Goal: Task Accomplishment & Management: Use online tool/utility

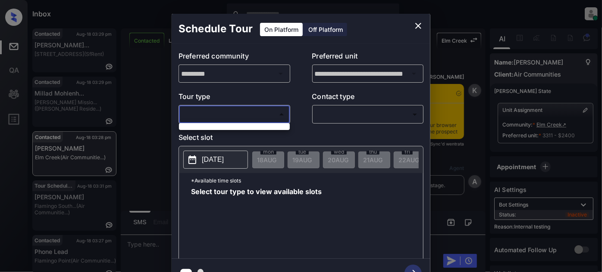
scroll to position [4162, 0]
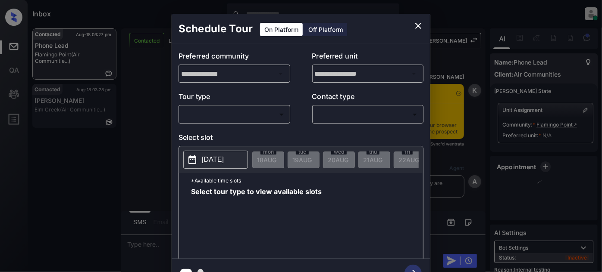
scroll to position [1999, 0]
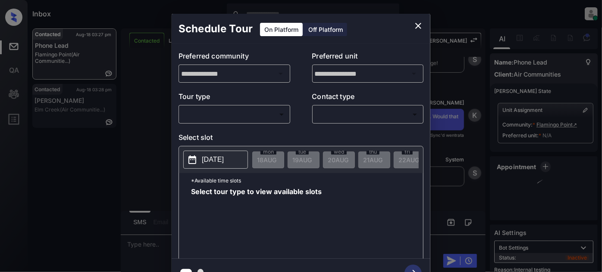
click at [262, 113] on body "Inbox Juan Carlos Manantan Online Set yourself offline Set yourself on break Pr…" at bounding box center [301, 136] width 602 height 272
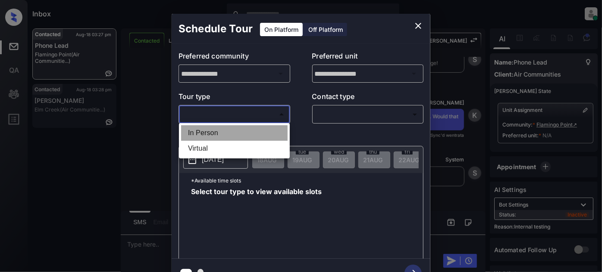
click at [248, 133] on li "In Person" at bounding box center [234, 133] width 106 height 16
type input "********"
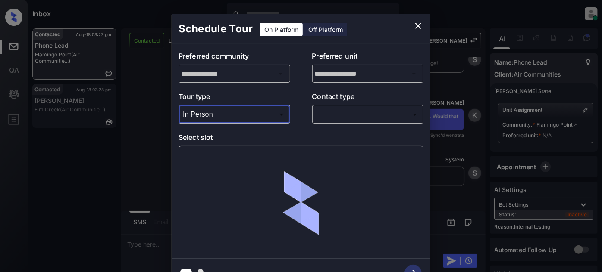
click at [335, 116] on body "Inbox Juan Carlos Manantan Online Set yourself offline Set yourself on break Pr…" at bounding box center [301, 136] width 602 height 272
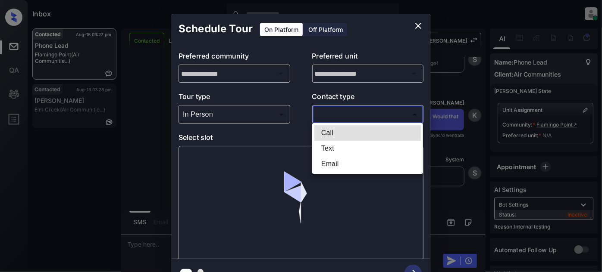
click at [335, 144] on li "Text" at bounding box center [367, 149] width 106 height 16
type input "****"
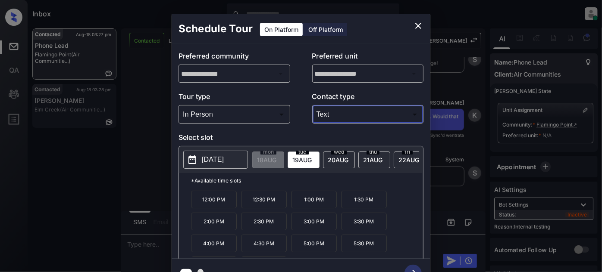
scroll to position [35, 0]
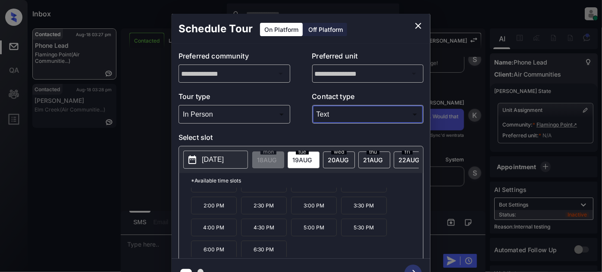
click at [419, 28] on icon "close" at bounding box center [418, 26] width 10 height 10
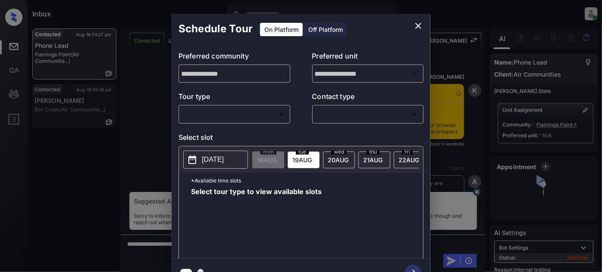
scroll to position [1294, 0]
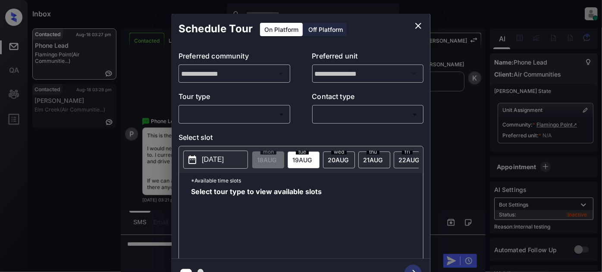
click at [239, 122] on div "​ ​" at bounding box center [234, 114] width 112 height 19
click at [237, 115] on body "Inbox Juan Carlos Manantan Online Set yourself offline Set yourself on break Pr…" at bounding box center [301, 136] width 602 height 272
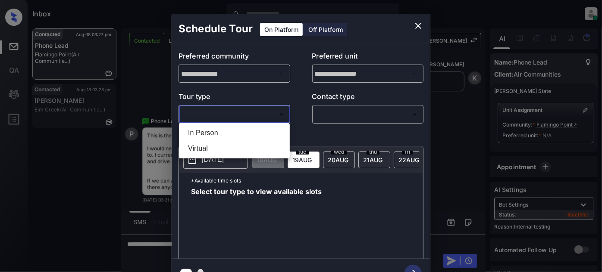
click at [220, 133] on li "In Person" at bounding box center [234, 133] width 106 height 16
type input "********"
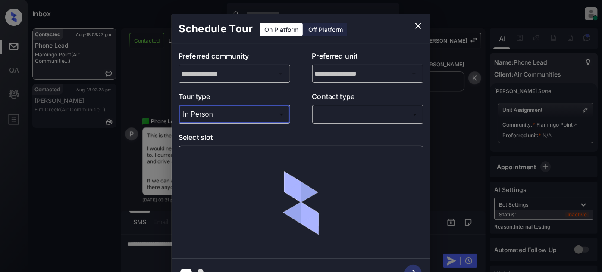
click at [334, 113] on body "Inbox Juan Carlos Manantan Online Set yourself offline Set yourself on break Pr…" at bounding box center [301, 136] width 602 height 272
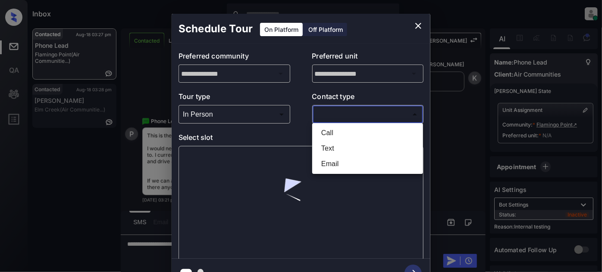
click at [332, 149] on li "Text" at bounding box center [367, 149] width 106 height 16
type input "****"
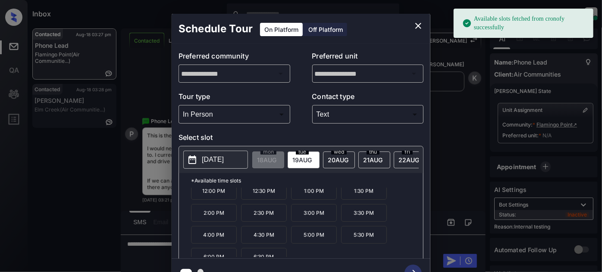
scroll to position [35, 0]
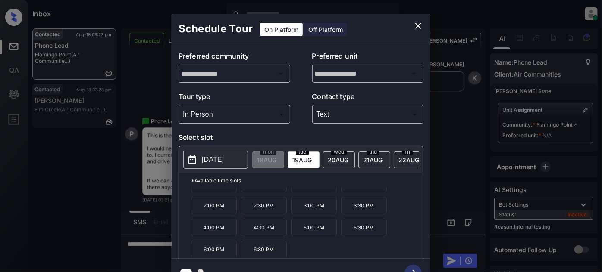
click at [454, 109] on div "**********" at bounding box center [301, 151] width 602 height 302
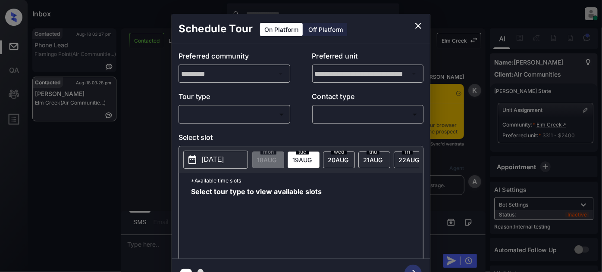
scroll to position [4750, 0]
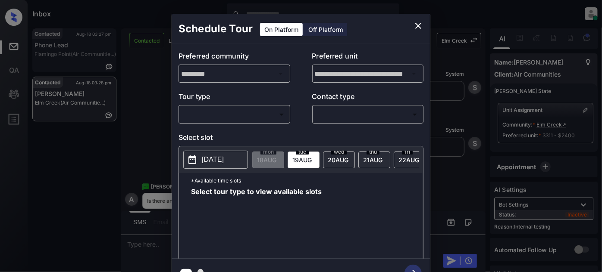
click at [240, 110] on body "Inbox Juan Carlos Manantan Online Set yourself offline Set yourself on break Pr…" at bounding box center [301, 136] width 602 height 272
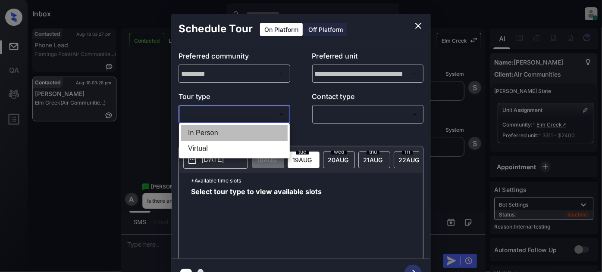
click at [225, 128] on li "In Person" at bounding box center [234, 133] width 106 height 16
type input "********"
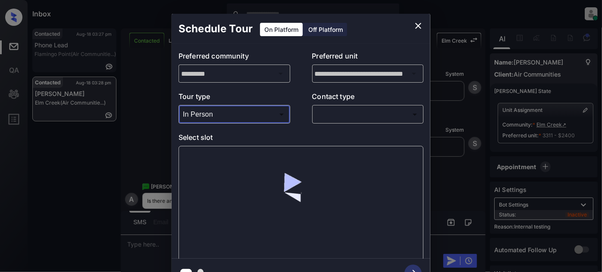
click at [343, 112] on body "Inbox Juan Carlos Manantan Online Set yourself offline Set yourself on break Pr…" at bounding box center [301, 136] width 602 height 272
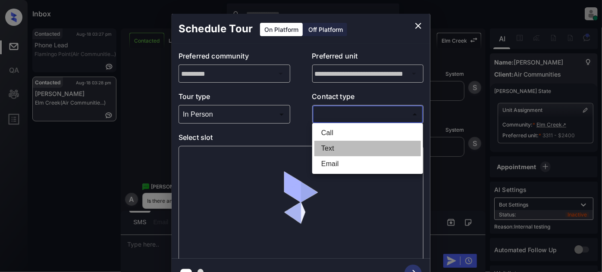
click at [335, 147] on li "Text" at bounding box center [367, 149] width 106 height 16
type input "****"
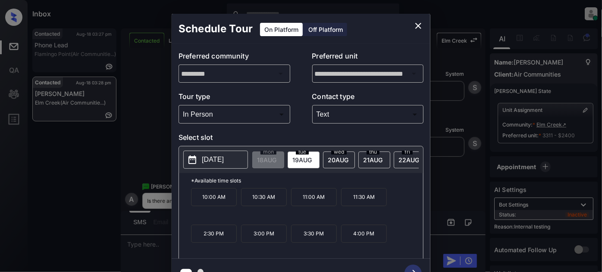
click at [276, 157] on span "20 AUG" at bounding box center [266, 159] width 19 height 7
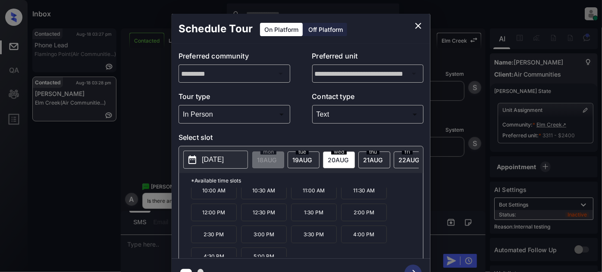
scroll to position [0, 0]
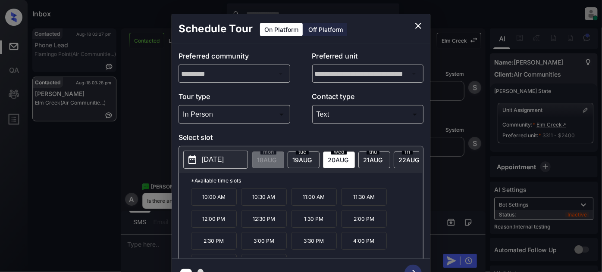
click at [419, 27] on icon "close" at bounding box center [418, 26] width 6 height 6
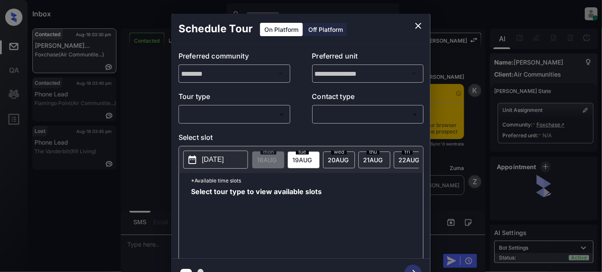
scroll to position [554, 0]
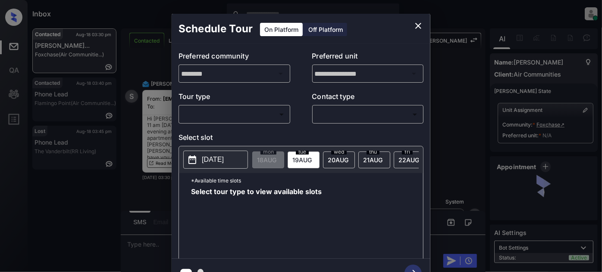
click at [267, 112] on body "Inbox [PERSON_NAME] Online Set yourself offline Set yourself on break Profile S…" at bounding box center [301, 136] width 602 height 272
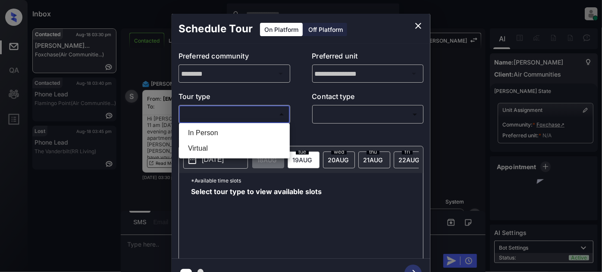
click at [245, 134] on li "In Person" at bounding box center [234, 133] width 106 height 16
type input "********"
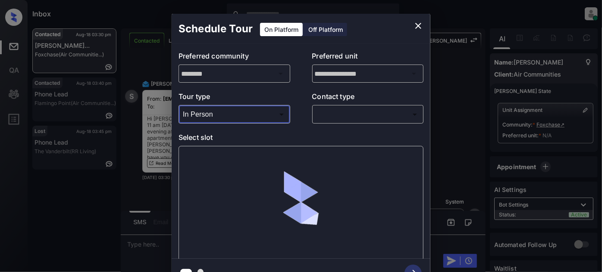
click at [347, 114] on body "Inbox [PERSON_NAME] Online Set yourself offline Set yourself on break Profile S…" at bounding box center [301, 136] width 602 height 272
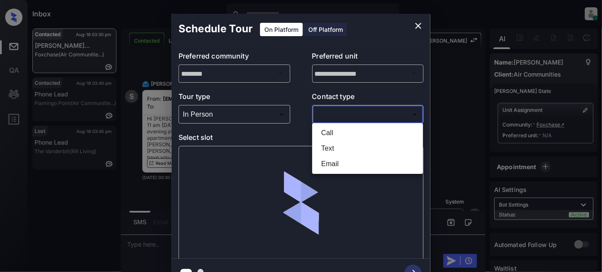
click at [344, 148] on li "Text" at bounding box center [367, 149] width 106 height 16
type input "****"
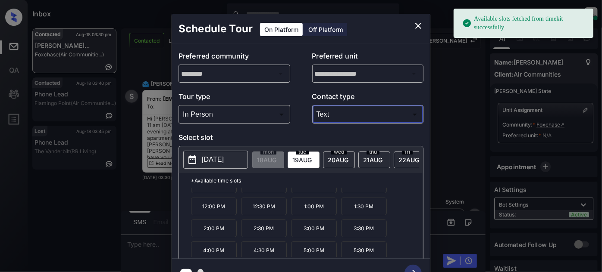
scroll to position [13, 0]
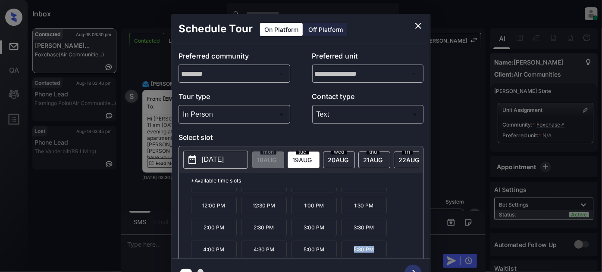
drag, startPoint x: 368, startPoint y: 250, endPoint x: 348, endPoint y: 253, distance: 20.1
click at [348, 253] on div "10:00 AM 10:30 AM 11:00 AM 11:30 AM 12:00 PM 12:30 PM 1:00 PM 1:30 PM 2:00 PM 2…" at bounding box center [307, 222] width 232 height 69
copy p "5:30 PM"
click at [416, 25] on icon "close" at bounding box center [418, 26] width 10 height 10
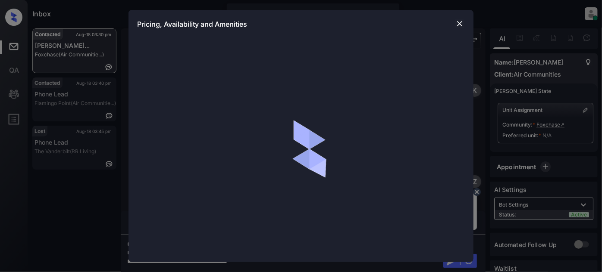
scroll to position [554, 0]
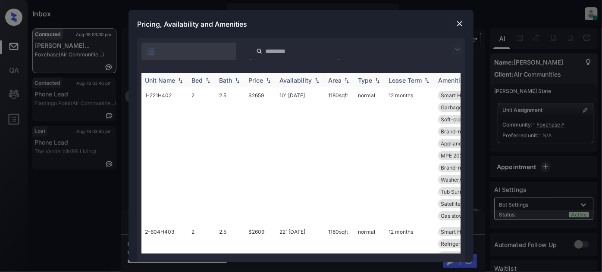
click at [459, 47] on img at bounding box center [457, 49] width 10 height 10
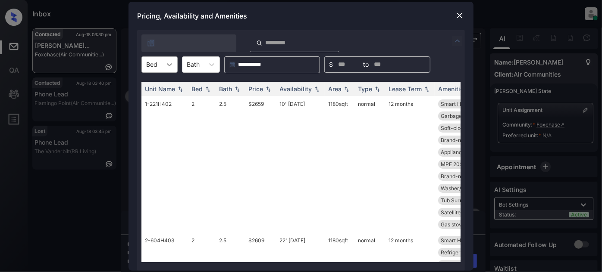
click at [168, 64] on icon at bounding box center [169, 64] width 5 height 3
click at [161, 84] on div "1" at bounding box center [159, 86] width 36 height 16
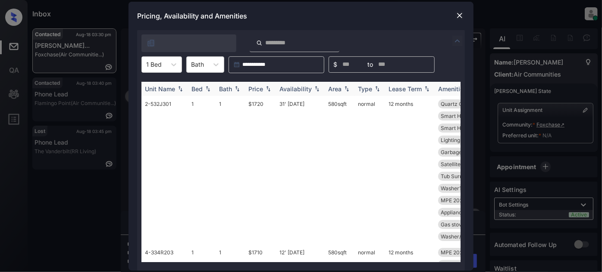
click at [266, 91] on div "Price" at bounding box center [260, 88] width 24 height 7
click at [263, 93] on th "Price" at bounding box center [260, 89] width 31 height 14
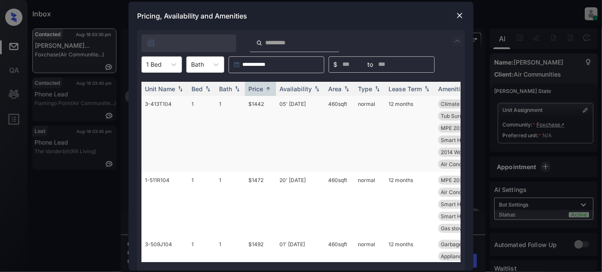
click at [302, 113] on td "05' Sep 25" at bounding box center [300, 134] width 49 height 76
click at [295, 176] on td "20' Aug 25" at bounding box center [300, 204] width 49 height 64
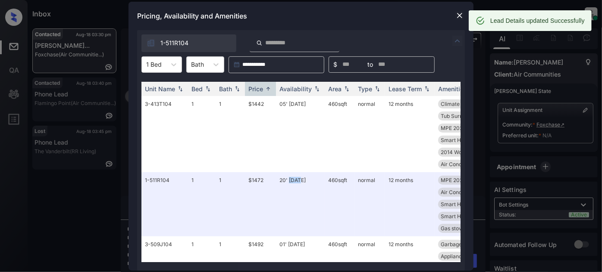
click at [457, 15] on img at bounding box center [459, 15] width 9 height 9
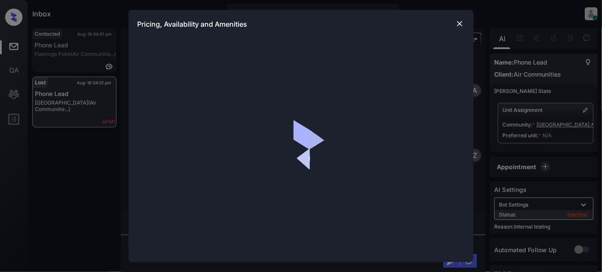
scroll to position [2809, 0]
click at [459, 20] on img at bounding box center [459, 23] width 9 height 9
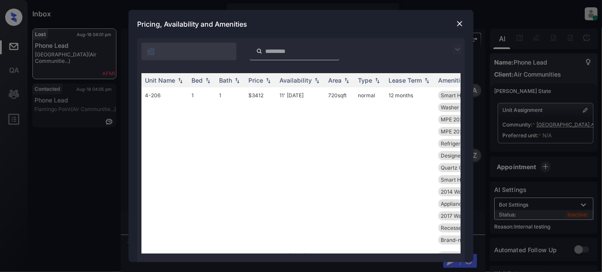
scroll to position [2809, 0]
click at [458, 24] on img at bounding box center [459, 23] width 9 height 9
click at [458, 47] on img at bounding box center [457, 49] width 10 height 10
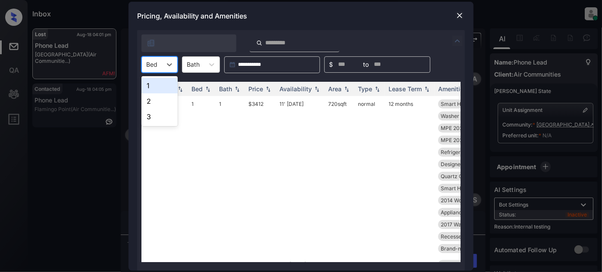
click at [158, 62] on div "Bed" at bounding box center [152, 64] width 20 height 13
click at [163, 100] on div "2" at bounding box center [159, 102] width 36 height 16
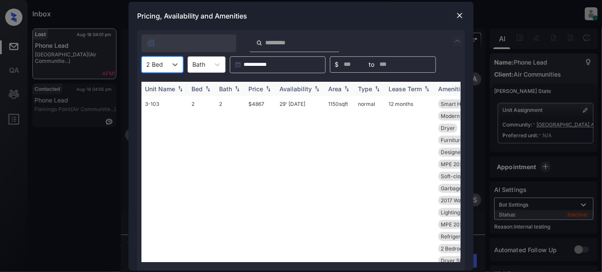
click at [248, 91] on div "Price" at bounding box center [255, 88] width 15 height 7
click at [251, 90] on div "Price" at bounding box center [255, 88] width 15 height 7
click at [298, 104] on td "29' May 25" at bounding box center [300, 188] width 49 height 185
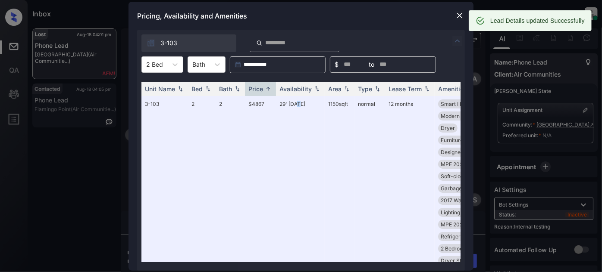
click at [461, 16] on img at bounding box center [459, 15] width 9 height 9
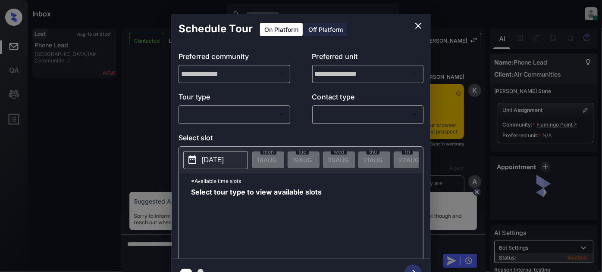
scroll to position [3753, 0]
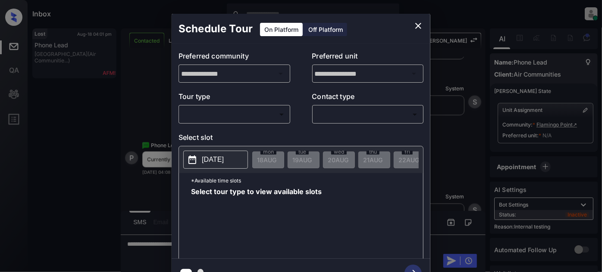
click at [266, 112] on body "Inbox [PERSON_NAME] Online Set yourself offline Set yourself on break Profile S…" at bounding box center [301, 136] width 602 height 272
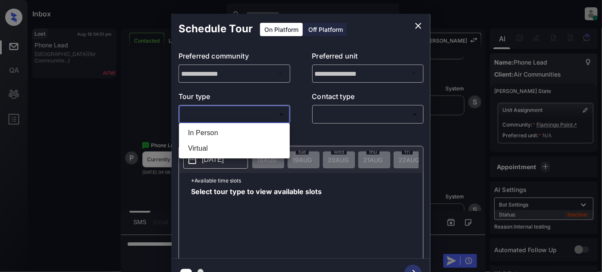
click at [419, 23] on div at bounding box center [301, 136] width 602 height 272
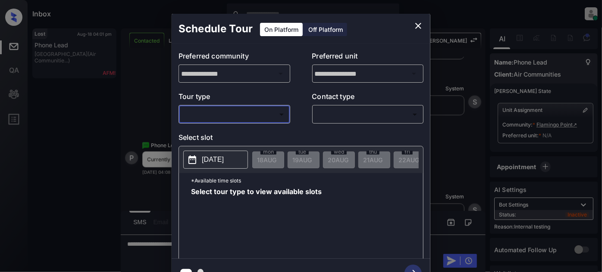
click at [419, 25] on icon "close" at bounding box center [418, 26] width 6 height 6
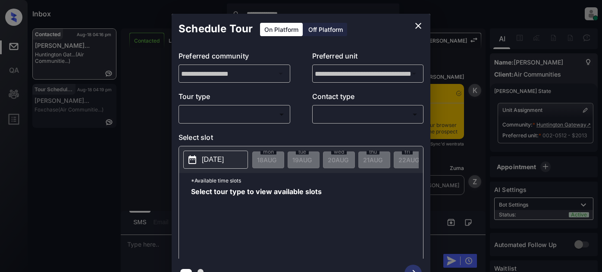
click at [228, 108] on body "**********" at bounding box center [301, 136] width 602 height 272
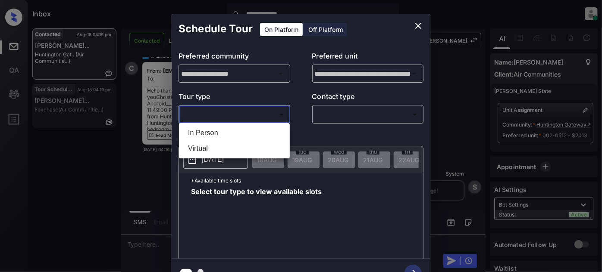
click at [213, 132] on li "In Person" at bounding box center [234, 133] width 106 height 16
type input "********"
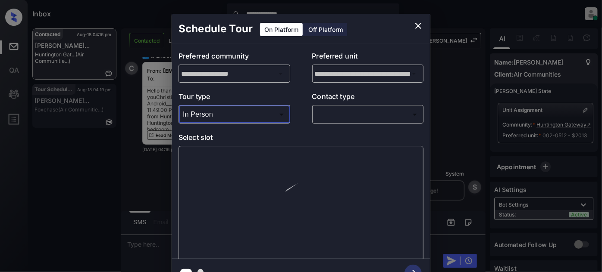
click at [346, 117] on body "**********" at bounding box center [301, 136] width 602 height 272
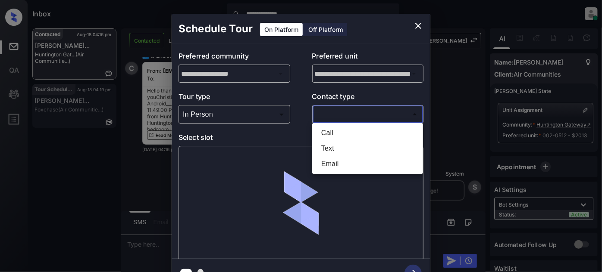
click at [338, 148] on li "Text" at bounding box center [367, 149] width 106 height 16
type input "****"
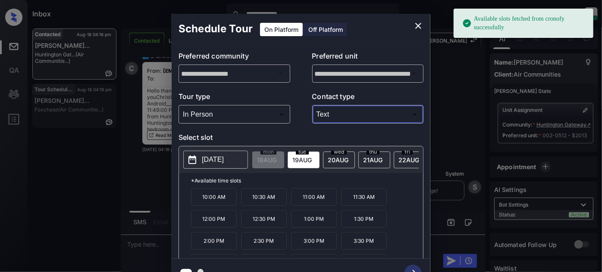
click at [218, 162] on p "[DATE]" at bounding box center [213, 160] width 22 height 10
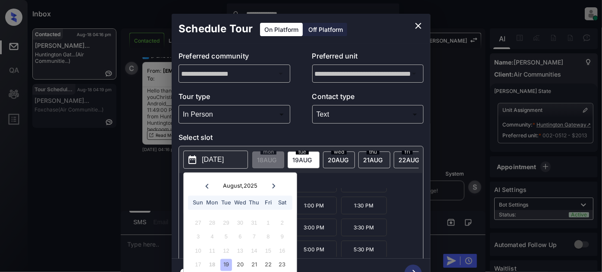
scroll to position [24, 0]
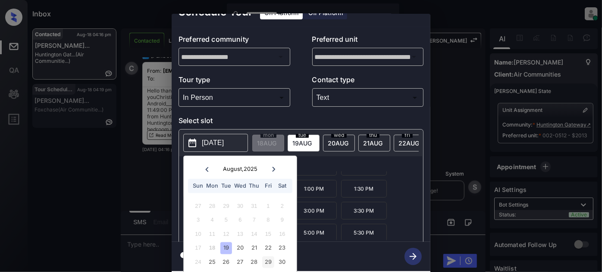
click at [268, 257] on div "29" at bounding box center [268, 262] width 12 height 12
click at [355, 225] on div "10:00 AM 10:30 AM 11:00 AM 12:00 PM 12:30 PM 1:00 PM 1:30 PM 2:00 PM 2:30 PM 3:…" at bounding box center [307, 206] width 232 height 69
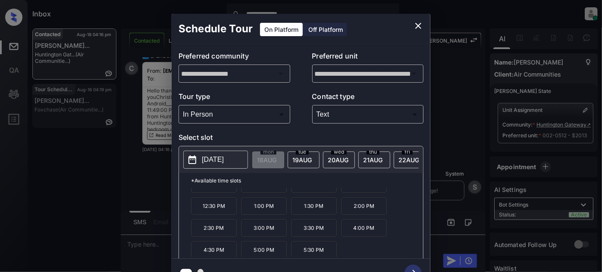
scroll to position [13, 0]
click at [135, 186] on div "**********" at bounding box center [301, 151] width 602 height 302
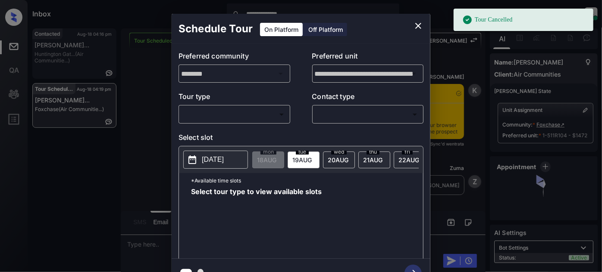
scroll to position [2728, 0]
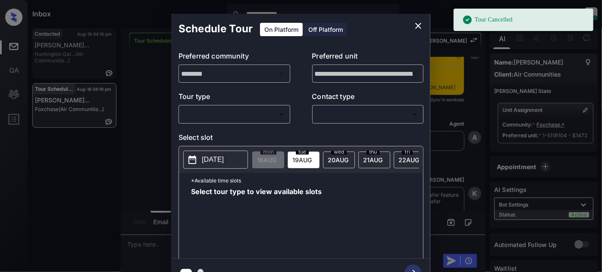
click at [263, 115] on body "**********" at bounding box center [301, 136] width 602 height 272
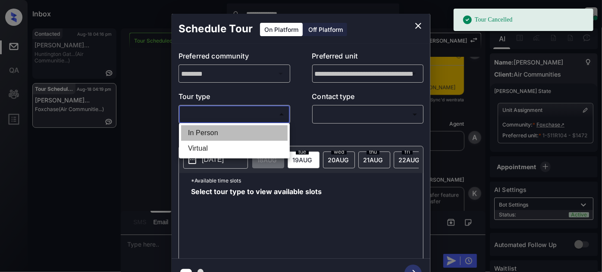
click at [238, 132] on li "In Person" at bounding box center [234, 133] width 106 height 16
type input "********"
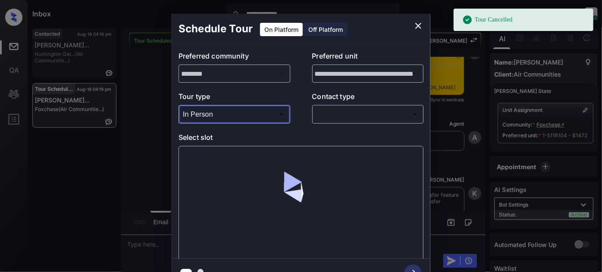
click at [351, 111] on body "**********" at bounding box center [301, 136] width 602 height 272
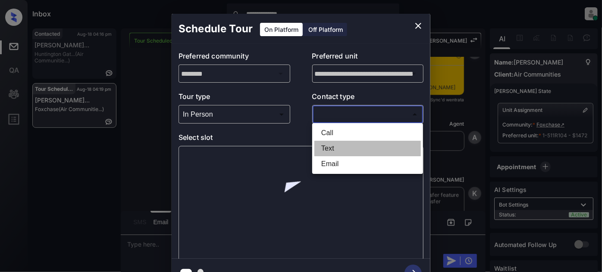
click at [341, 146] on li "Text" at bounding box center [367, 149] width 106 height 16
type input "****"
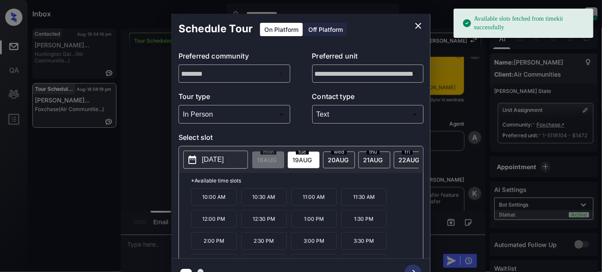
click at [203, 160] on p "[DATE]" at bounding box center [213, 160] width 22 height 10
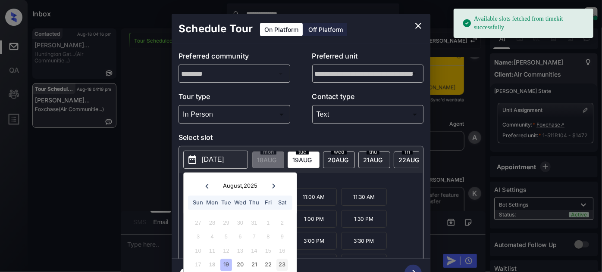
click at [286, 266] on div "23" at bounding box center [282, 266] width 12 height 12
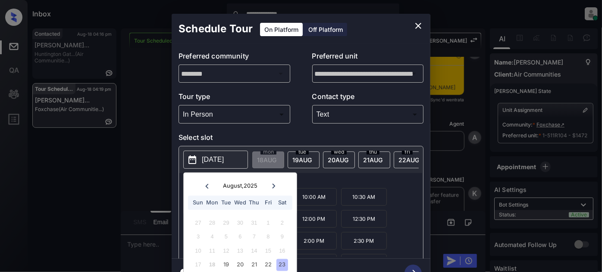
click at [392, 216] on div "9:00 AM 9:30 AM 10:00 AM 10:30 AM 11:00 AM 11:30 AM 12:00 PM 12:30 PM 1:00 PM 1…" at bounding box center [307, 222] width 232 height 69
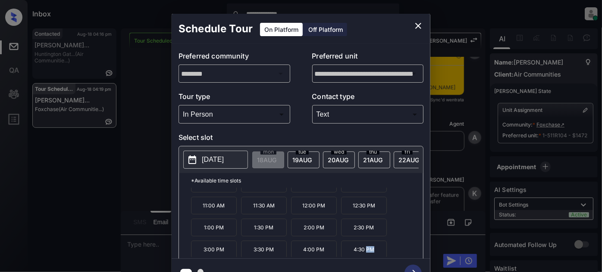
scroll to position [14, 0]
drag, startPoint x: 375, startPoint y: 256, endPoint x: 352, endPoint y: 256, distance: 22.9
click at [352, 256] on div "9:00 AM 9:30 AM 10:00 AM 10:30 AM 11:00 AM 11:30 AM 12:00 PM 12:30 PM 1:00 PM 1…" at bounding box center [307, 222] width 232 height 69
copy p "4:30 PM"
click at [420, 27] on icon "close" at bounding box center [418, 26] width 6 height 6
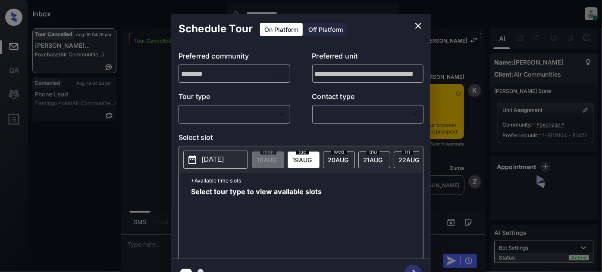
scroll to position [2900, 0]
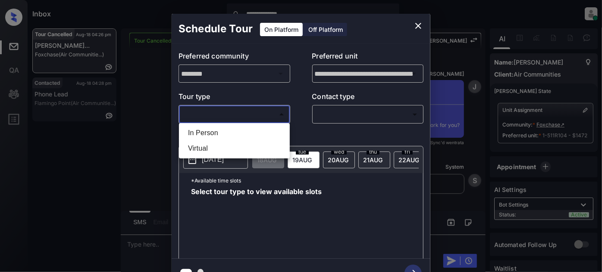
click at [249, 113] on body "**********" at bounding box center [301, 136] width 602 height 272
click at [210, 135] on li "In Person" at bounding box center [234, 133] width 106 height 16
type input "********"
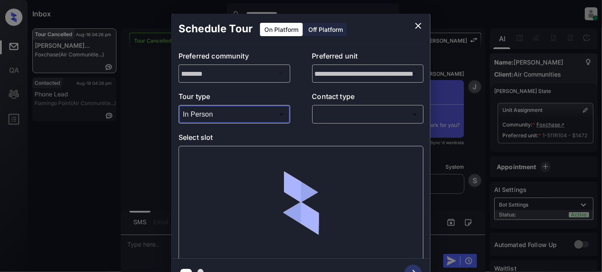
click at [355, 119] on body "**********" at bounding box center [301, 136] width 602 height 272
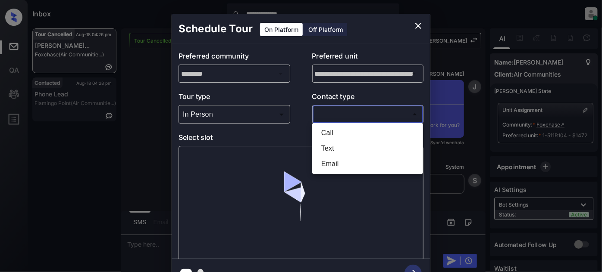
click at [328, 150] on li "Text" at bounding box center [367, 149] width 106 height 16
type input "****"
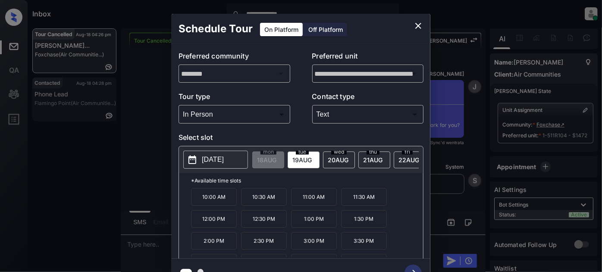
click at [209, 157] on p "[DATE]" at bounding box center [213, 160] width 22 height 10
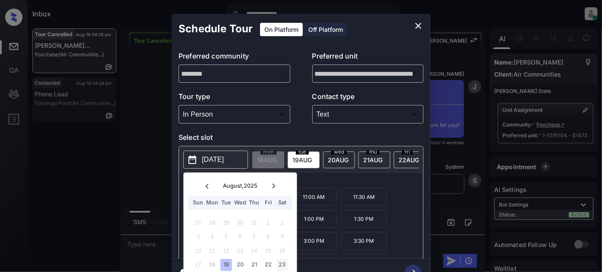
click at [277, 262] on div "23" at bounding box center [282, 266] width 12 height 12
click at [390, 211] on div "9:00 AM 9:30 AM 10:00 AM 10:30 AM 11:00 AM 11:30 AM 12:00 PM 12:30 PM 1:00 PM 1…" at bounding box center [307, 222] width 232 height 69
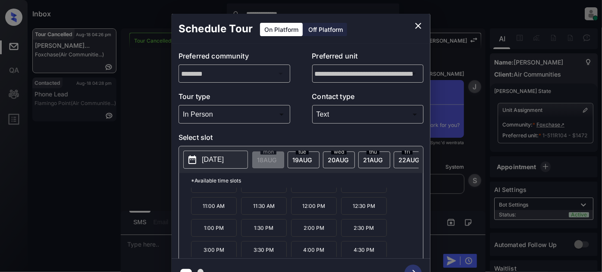
scroll to position [13, 0]
click at [373, 253] on p "4:30 PM" at bounding box center [364, 250] width 46 height 18
click at [411, 269] on icon "button" at bounding box center [412, 273] width 17 height 17
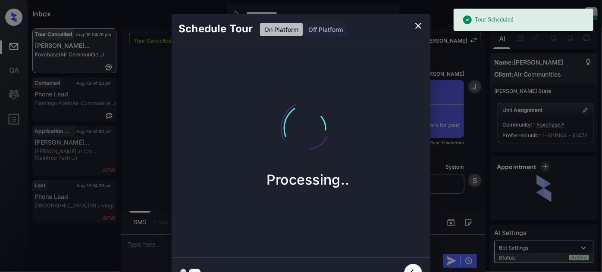
click at [413, 31] on icon "close" at bounding box center [418, 26] width 10 height 10
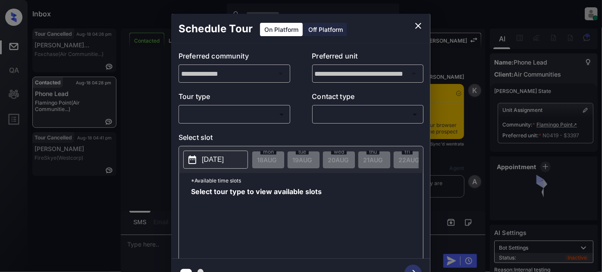
scroll to position [4553, 0]
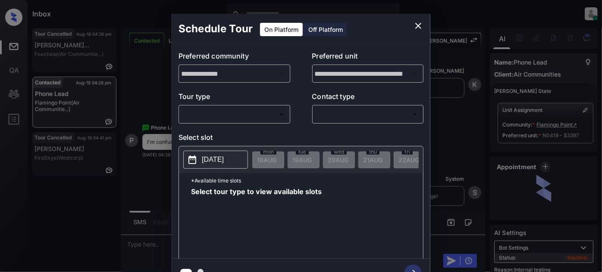
click at [225, 115] on body "Inbox Juan Carlos Manantan Online Set yourself offline Set yourself on break Pr…" at bounding box center [301, 136] width 602 height 272
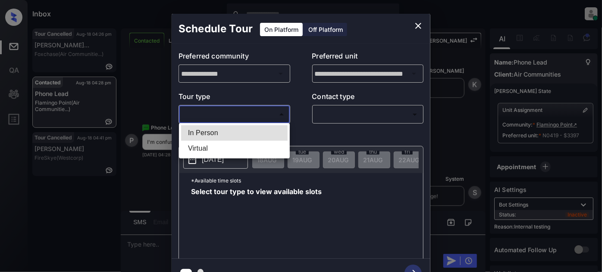
click at [417, 22] on div at bounding box center [301, 136] width 602 height 272
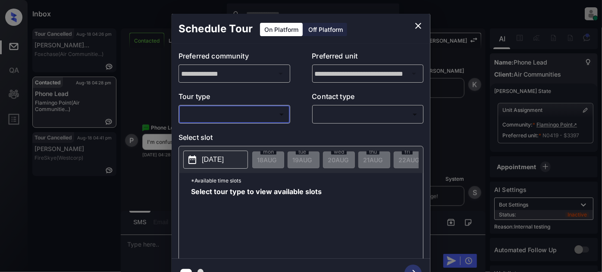
click at [416, 24] on icon "close" at bounding box center [418, 26] width 6 height 6
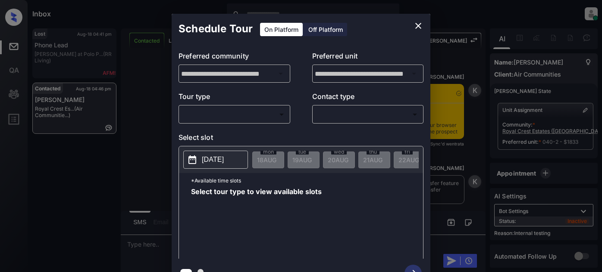
click at [260, 116] on body "Inbox [PERSON_NAME] Online Set yourself offline Set yourself on break Profile S…" at bounding box center [301, 136] width 602 height 272
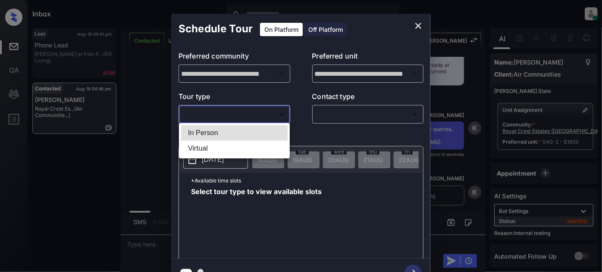
click at [225, 129] on li "In Person" at bounding box center [234, 133] width 106 height 16
type input "********"
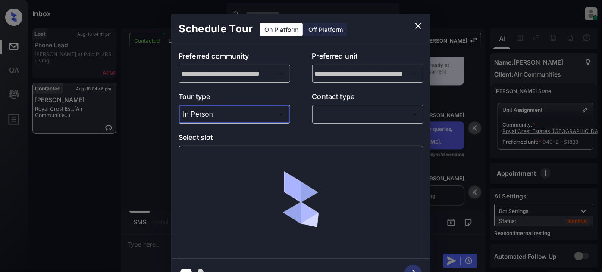
click at [362, 112] on body "Inbox [PERSON_NAME] Online Set yourself offline Set yourself on break Profile S…" at bounding box center [301, 136] width 602 height 272
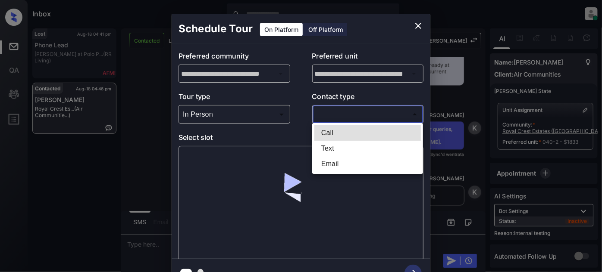
click at [347, 151] on li "Text" at bounding box center [367, 149] width 106 height 16
type input "****"
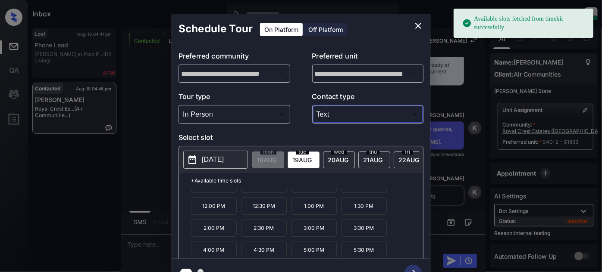
scroll to position [13, 0]
click at [222, 256] on p "4:00 PM" at bounding box center [214, 250] width 46 height 18
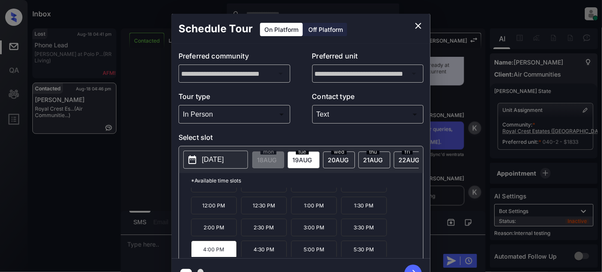
click at [415, 269] on icon "button" at bounding box center [412, 273] width 17 height 17
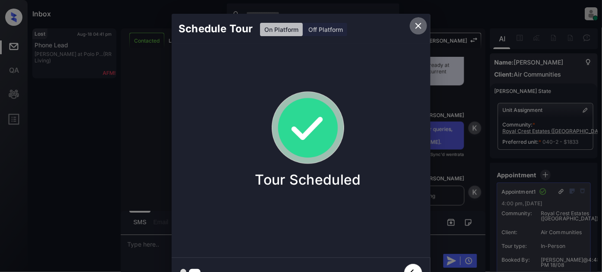
click at [424, 30] on button "close" at bounding box center [418, 25] width 17 height 17
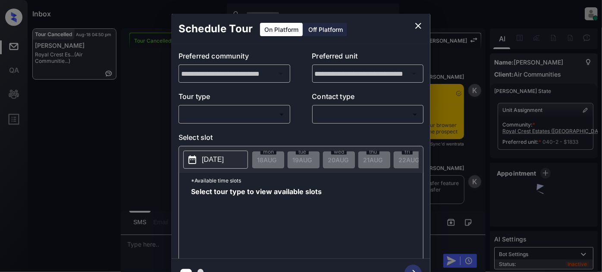
scroll to position [1883, 0]
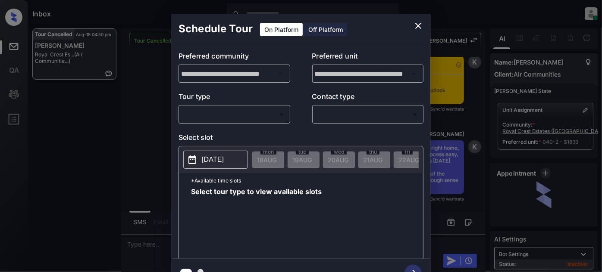
click at [239, 115] on body "Inbox [PERSON_NAME] Online Set yourself offline Set yourself on break Profile S…" at bounding box center [301, 136] width 602 height 272
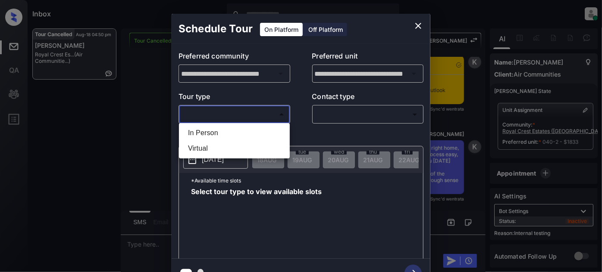
click at [224, 129] on li "In Person" at bounding box center [234, 133] width 106 height 16
type input "********"
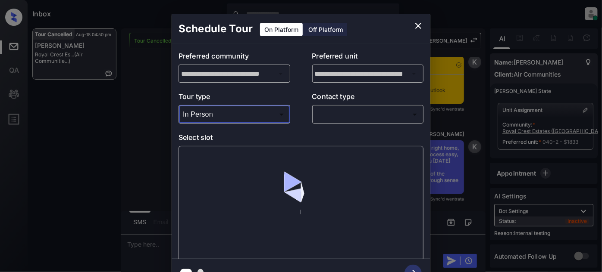
click at [344, 109] on body "Inbox [PERSON_NAME] Online Set yourself offline Set yourself on break Profile S…" at bounding box center [301, 136] width 602 height 272
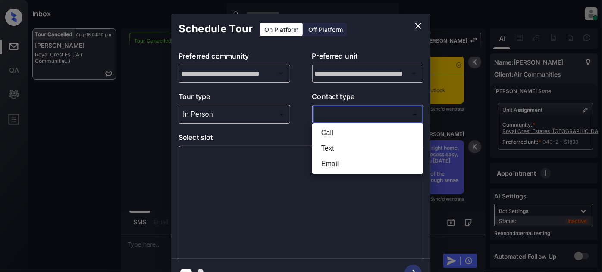
click at [335, 148] on li "Text" at bounding box center [367, 149] width 106 height 16
type input "****"
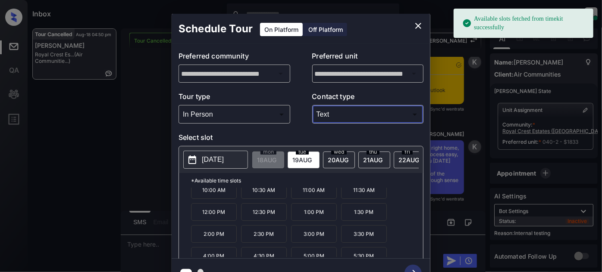
scroll to position [13, 0]
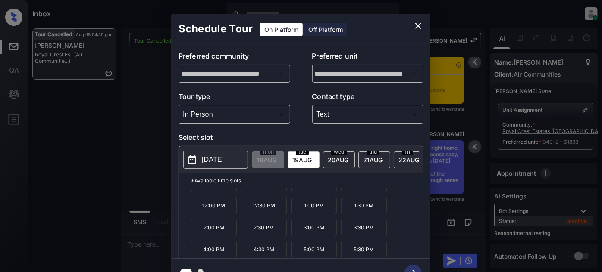
click at [215, 252] on p "4:00 PM" at bounding box center [214, 250] width 46 height 18
click at [413, 266] on icon "button" at bounding box center [412, 273] width 17 height 17
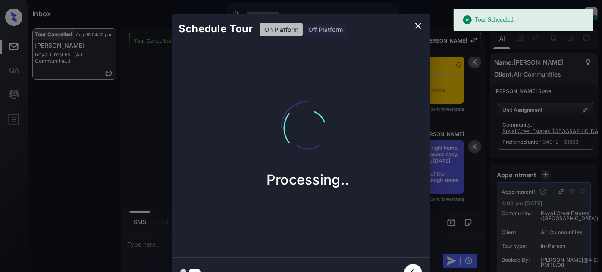
click at [420, 28] on icon "close" at bounding box center [418, 26] width 6 height 6
